Goal: Check status: Check status

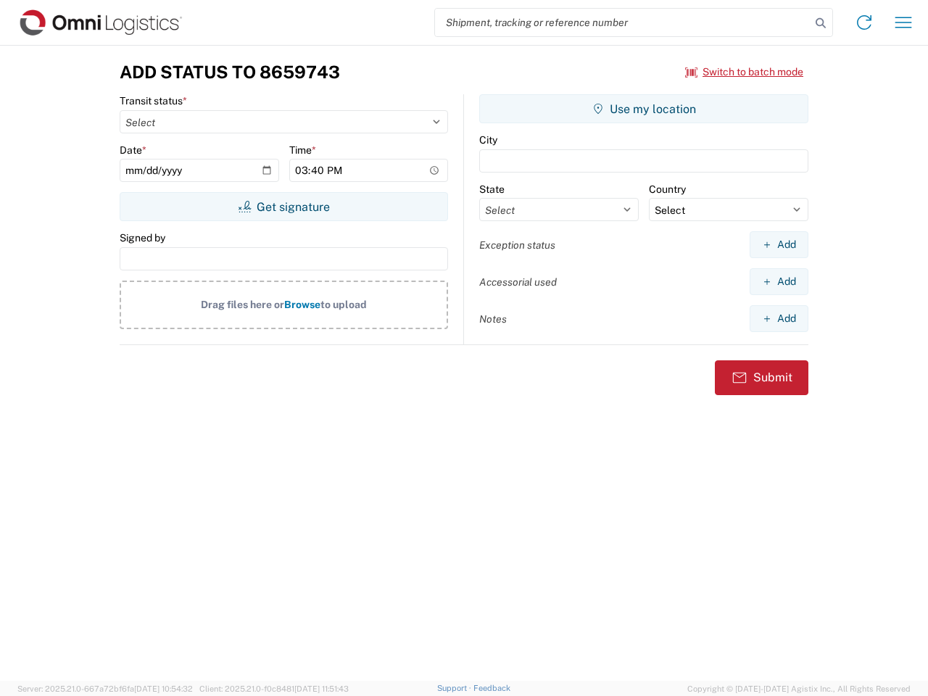
click at [623, 22] on input "search" at bounding box center [623, 23] width 376 height 28
click at [821, 23] on icon at bounding box center [821, 23] width 20 height 20
click at [864, 22] on icon at bounding box center [864, 22] width 23 height 23
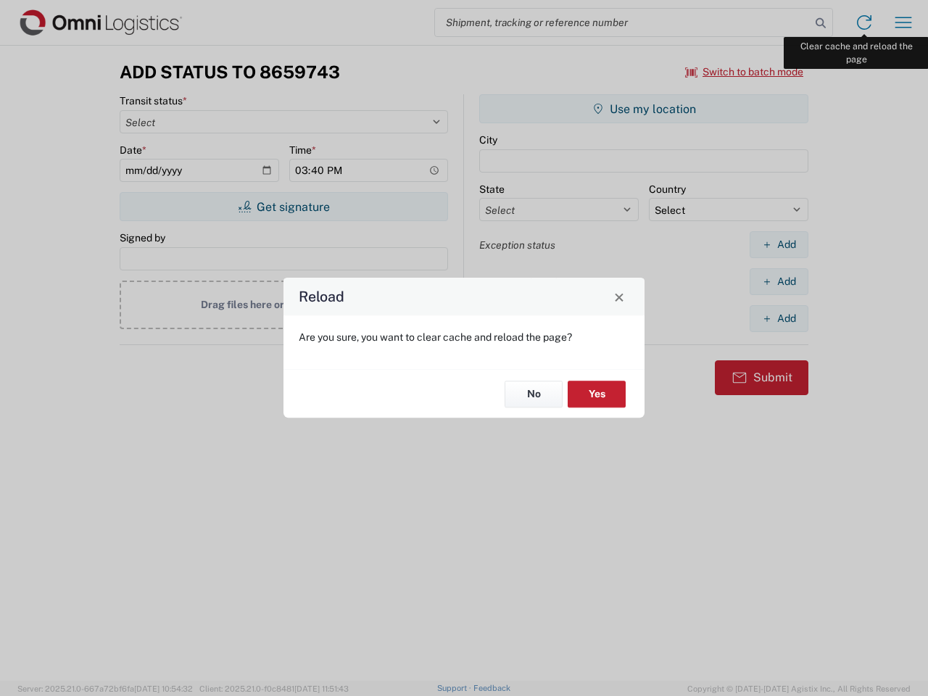
click at [903, 22] on div "Reload Are you sure, you want to clear cache and reload the page? No Yes" at bounding box center [464, 348] width 928 height 696
click at [745, 72] on div "Reload Are you sure, you want to clear cache and reload the page? No Yes" at bounding box center [464, 348] width 928 height 696
click at [283, 207] on div "Reload Are you sure, you want to clear cache and reload the page? No Yes" at bounding box center [464, 348] width 928 height 696
click at [644, 109] on div "Reload Are you sure, you want to clear cache and reload the page? No Yes" at bounding box center [464, 348] width 928 height 696
click at [779, 244] on div "Reload Are you sure, you want to clear cache and reload the page? No Yes" at bounding box center [464, 348] width 928 height 696
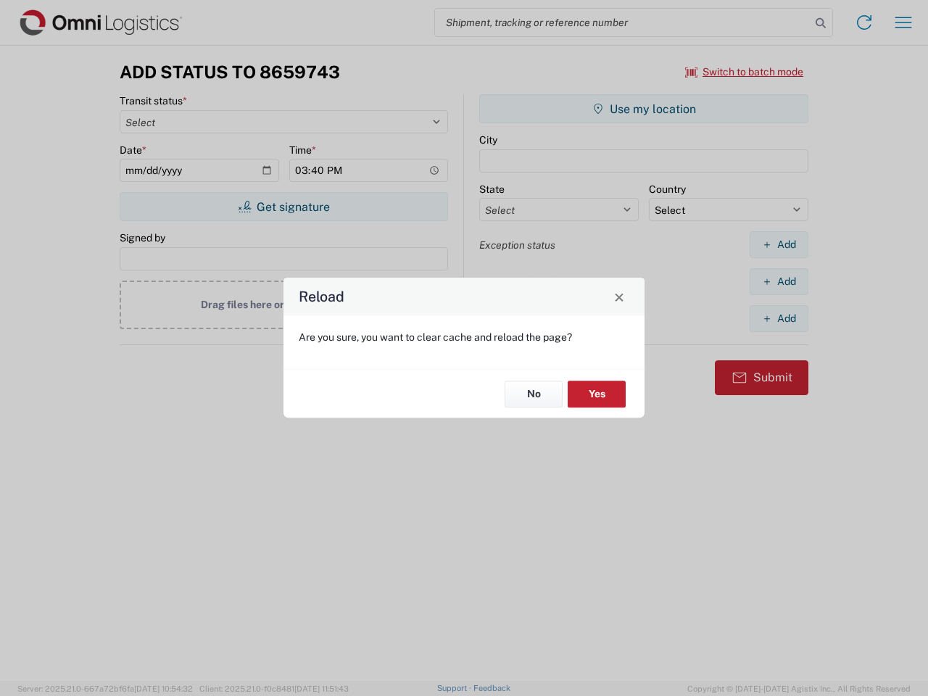
click at [779, 281] on div "Reload Are you sure, you want to clear cache and reload the page? No Yes" at bounding box center [464, 348] width 928 height 696
click at [779, 318] on div "Reload Are you sure, you want to clear cache and reload the page? No Yes" at bounding box center [464, 348] width 928 height 696
